Goal: Information Seeking & Learning: Find specific page/section

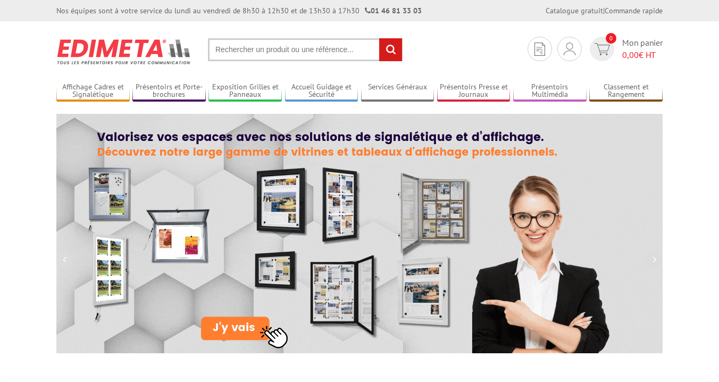
click at [256, 45] on input "text" at bounding box center [305, 49] width 195 height 23
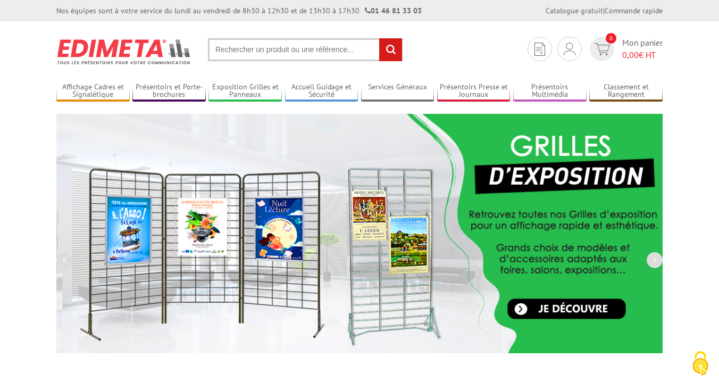
click at [252, 53] on input "text" at bounding box center [305, 49] width 195 height 23
paste input "214153"
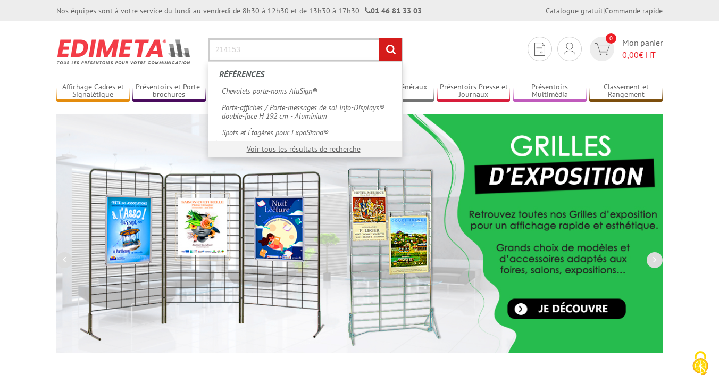
type input "214153"
click at [379, 38] on input "rechercher" at bounding box center [390, 49] width 23 height 23
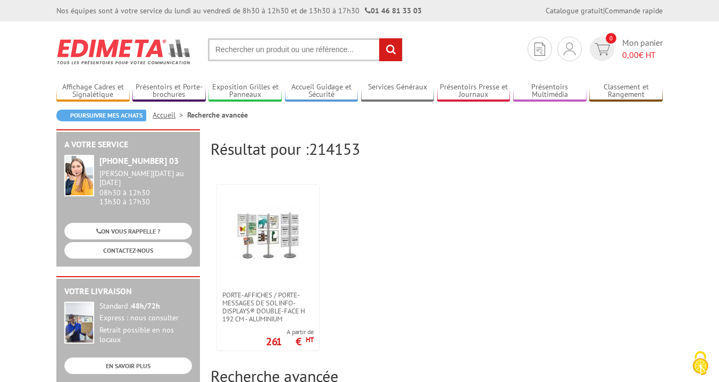
scroll to position [53, 0]
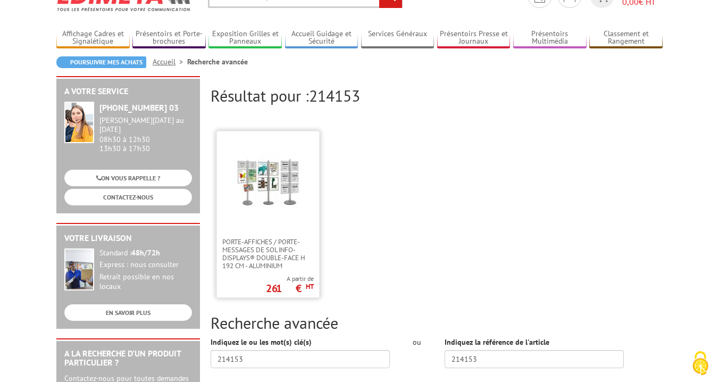
click at [262, 200] on img at bounding box center [268, 181] width 69 height 69
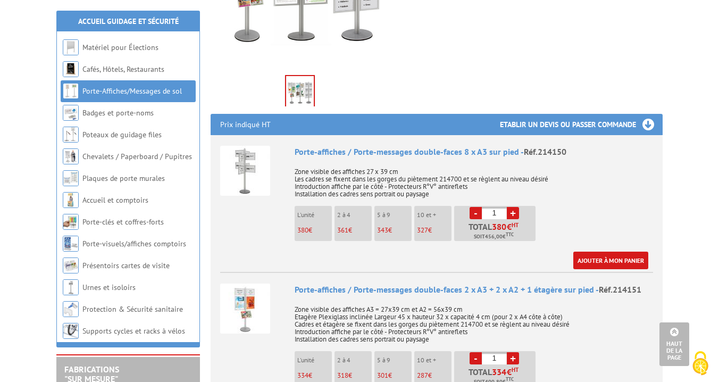
scroll to position [319, 0]
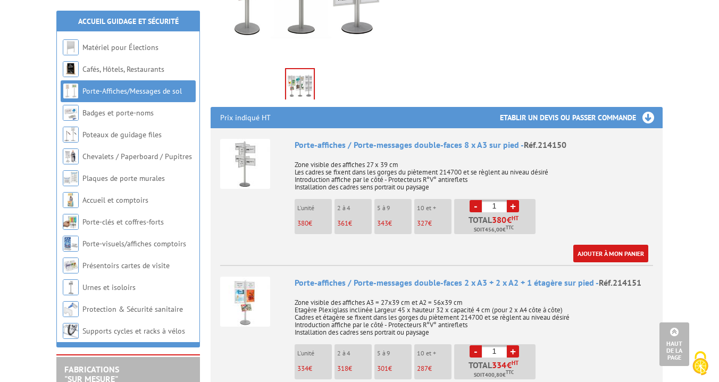
click at [244, 152] on img at bounding box center [245, 164] width 50 height 50
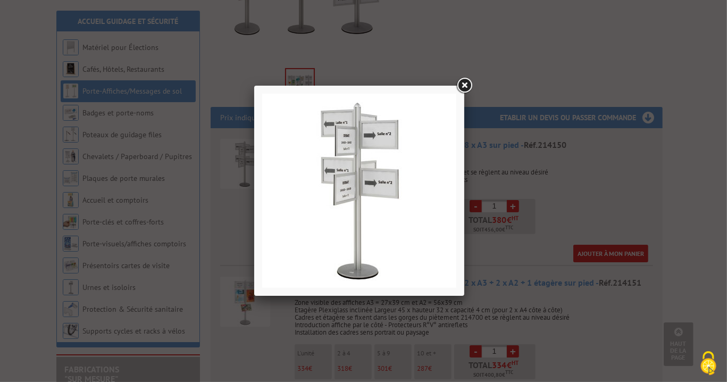
click at [466, 85] on link at bounding box center [464, 85] width 19 height 19
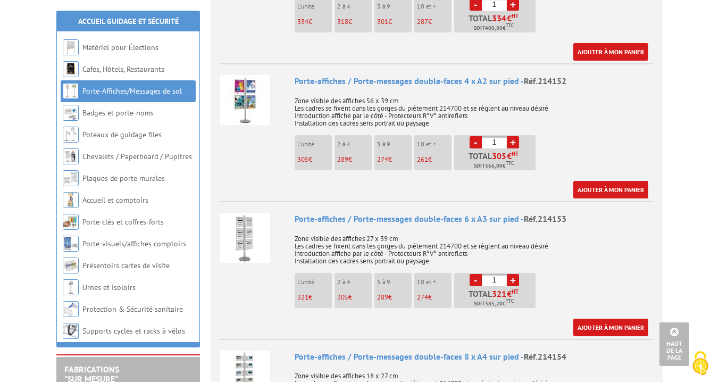
scroll to position [692, 0]
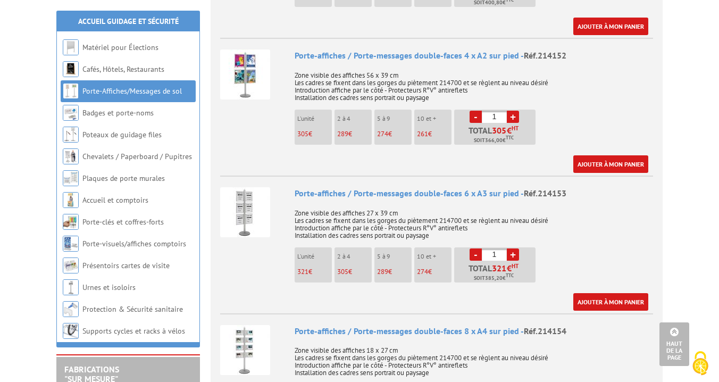
click at [591, 97] on div "Porte-affiches / Porte-messages double-faces 4 x A2 sur pied - Réf.214152 Zone …" at bounding box center [474, 110] width 359 height 123
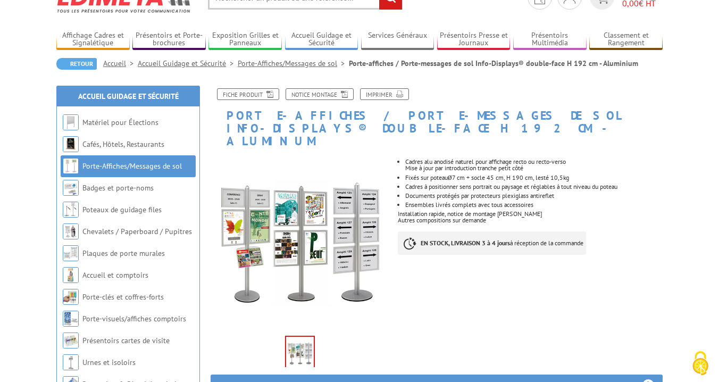
scroll to position [0, 0]
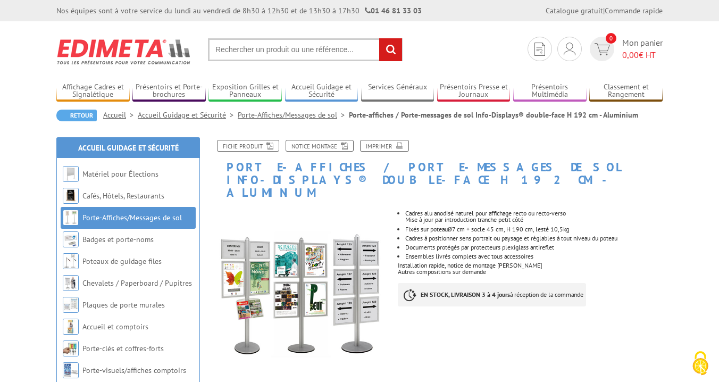
click at [281, 46] on input "text" at bounding box center [305, 49] width 195 height 23
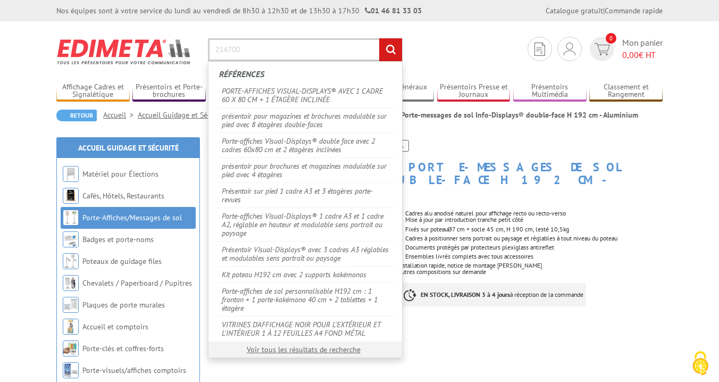
type input "214700"
click at [379, 38] on input "rechercher" at bounding box center [390, 49] width 23 height 23
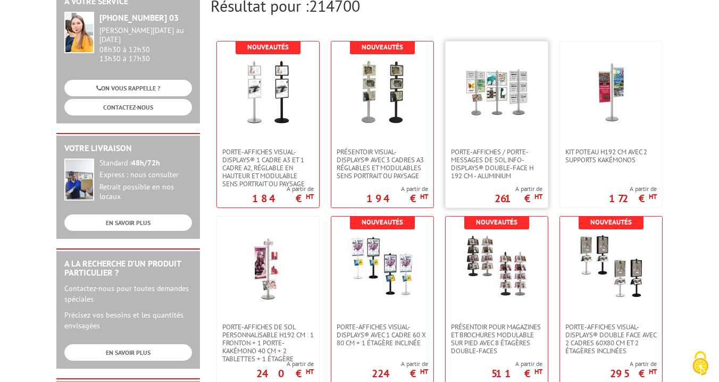
scroll to position [160, 0]
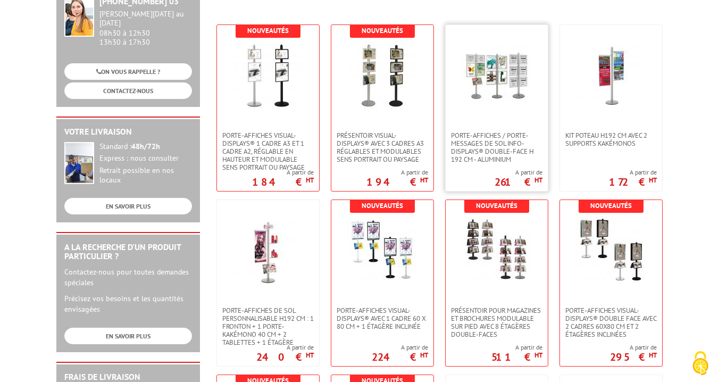
click at [495, 114] on link at bounding box center [497, 78] width 102 height 106
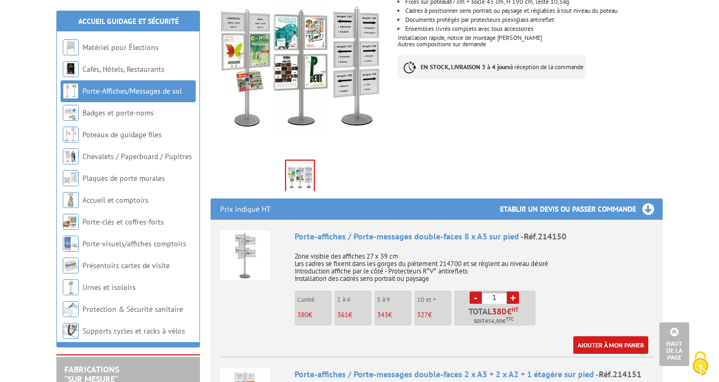
scroll to position [106, 0]
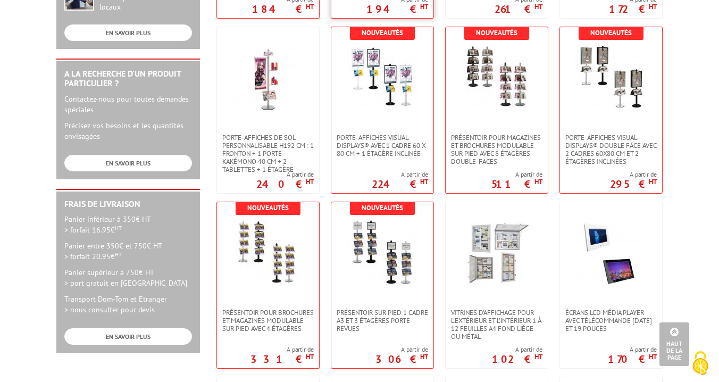
scroll to position [372, 0]
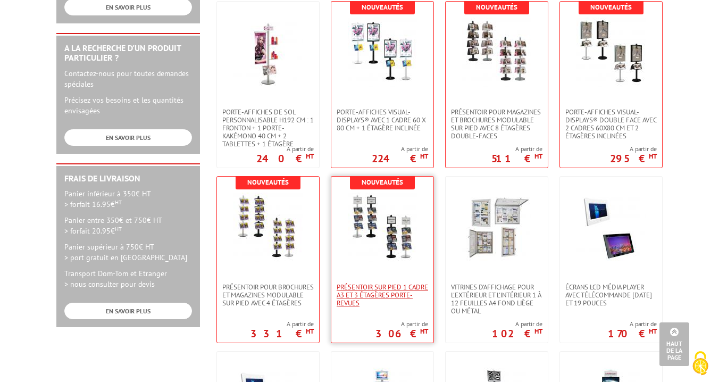
click at [370, 285] on span "Présentoir sur pied 1 cadre A3 et 3 étagères porte-revues" at bounding box center [383, 295] width 92 height 24
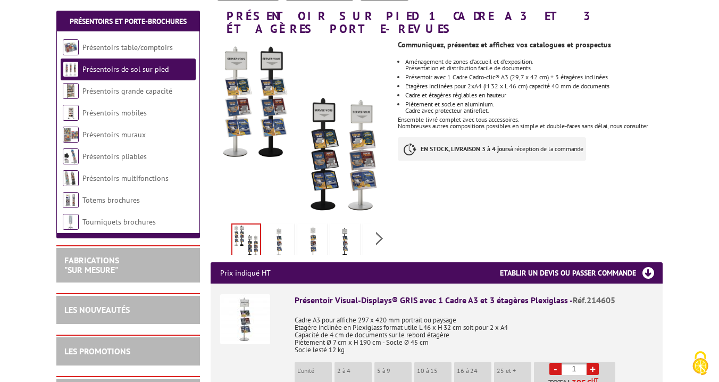
scroll to position [53, 0]
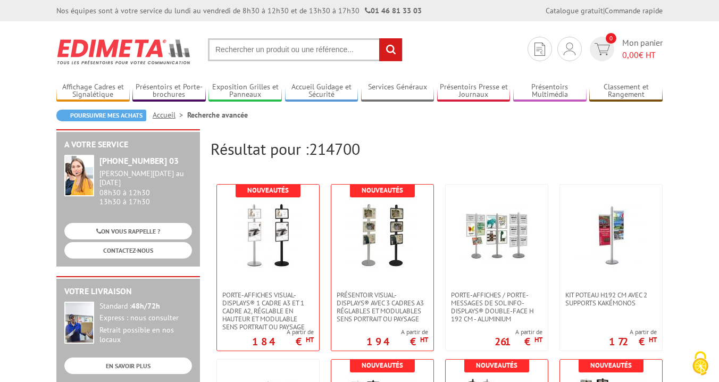
click at [237, 51] on input "text" at bounding box center [305, 49] width 195 height 23
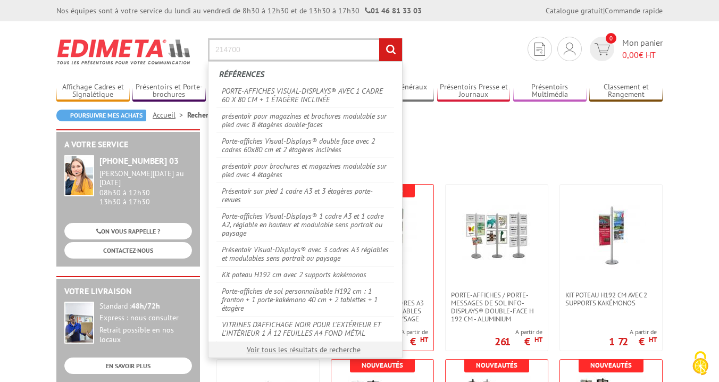
type input "214700"
click at [379, 38] on input "rechercher" at bounding box center [390, 49] width 23 height 23
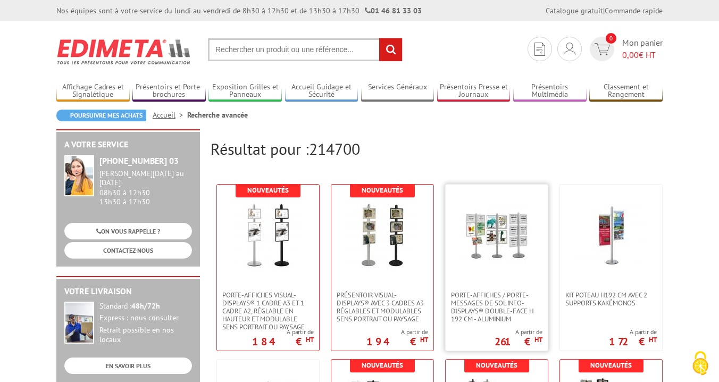
click at [493, 267] on img at bounding box center [496, 235] width 69 height 69
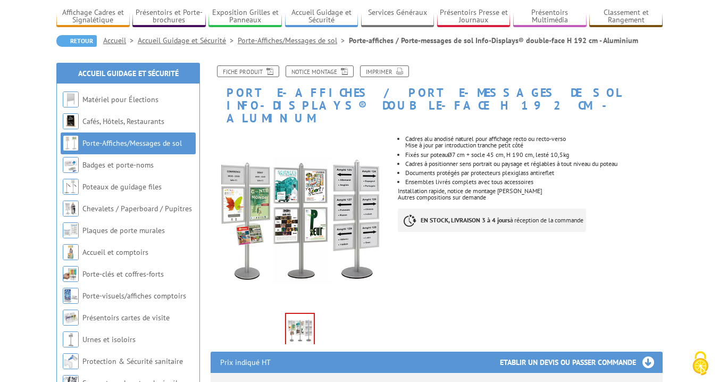
scroll to position [106, 0]
